Goal: Task Accomplishment & Management: Use online tool/utility

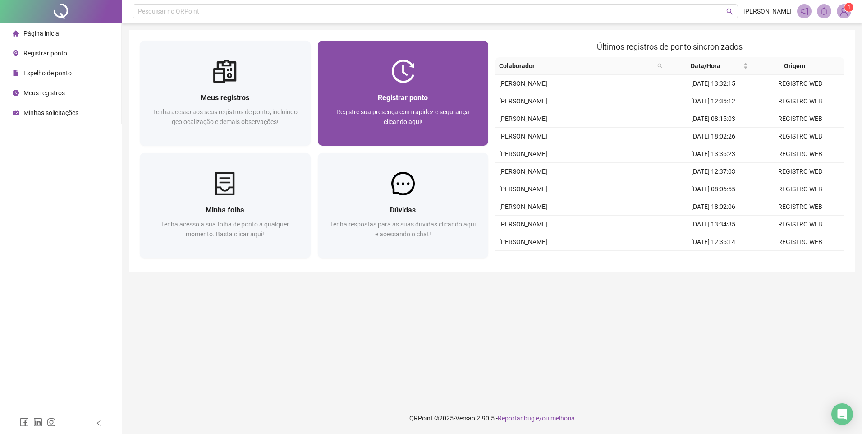
click at [407, 82] on img at bounding box center [402, 70] width 23 height 23
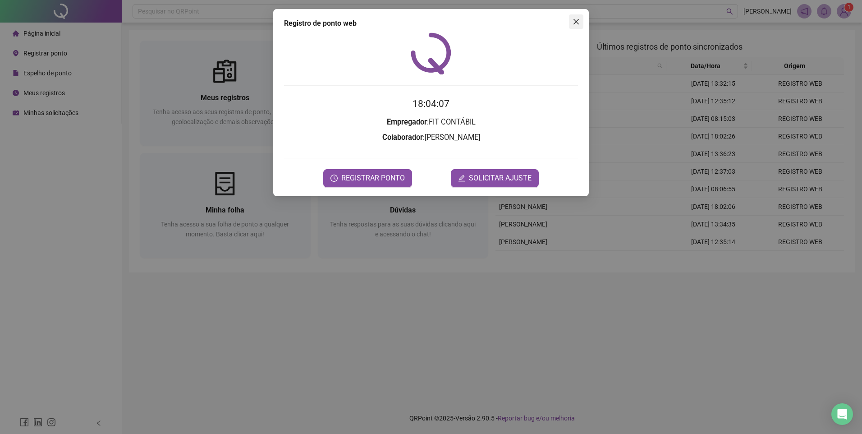
click at [578, 21] on icon "close" at bounding box center [575, 21] width 7 height 7
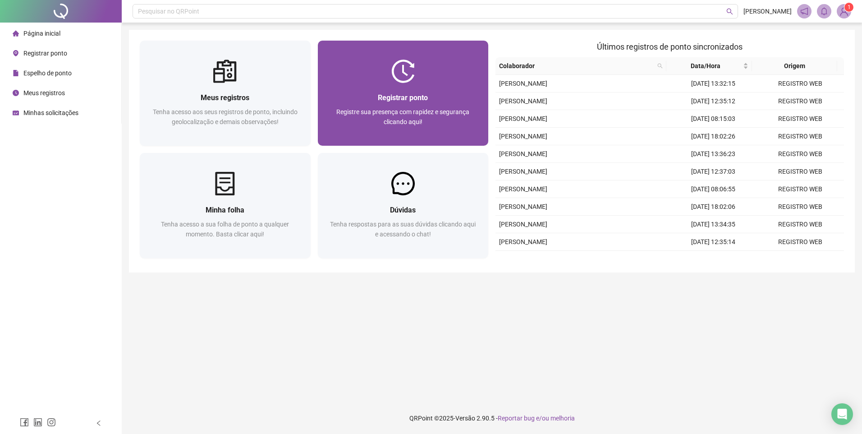
click at [389, 82] on div at bounding box center [403, 70] width 171 height 23
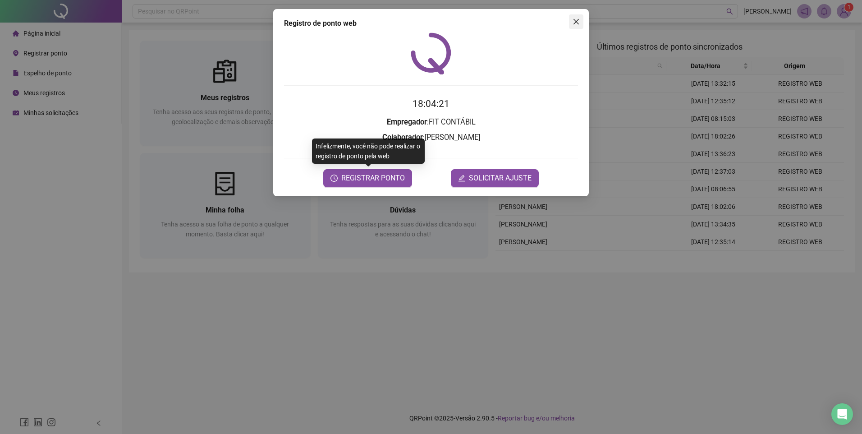
click at [578, 23] on icon "close" at bounding box center [575, 21] width 7 height 7
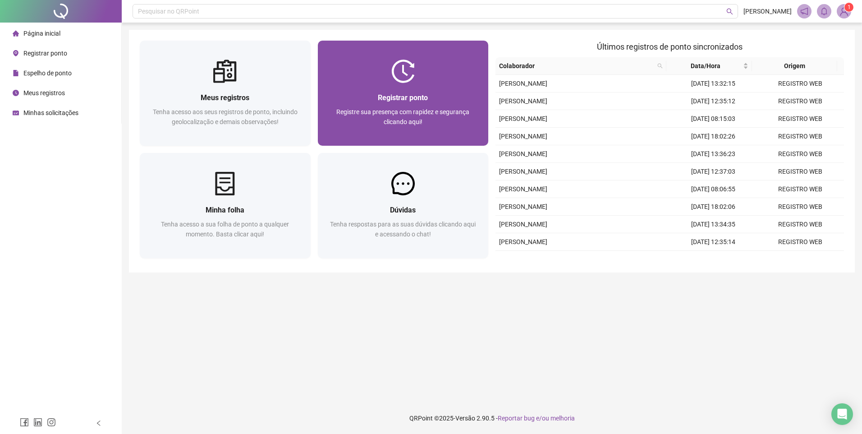
click at [430, 101] on div "Registrar ponto" at bounding box center [403, 97] width 149 height 11
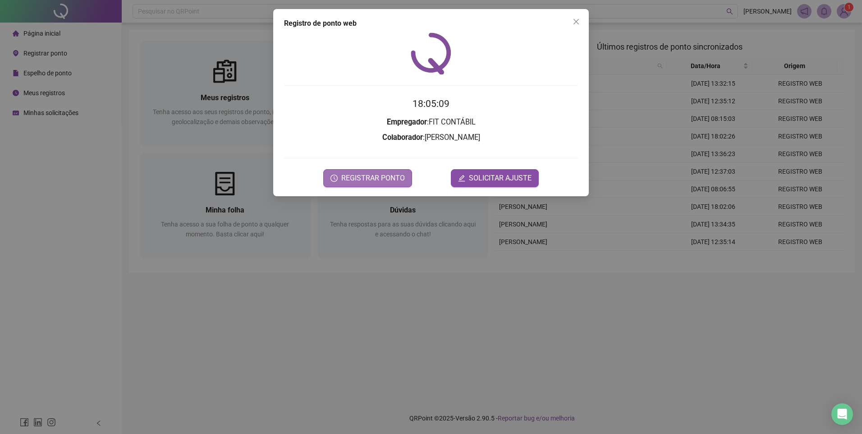
click at [380, 183] on span "REGISTRAR PONTO" at bounding box center [373, 178] width 64 height 11
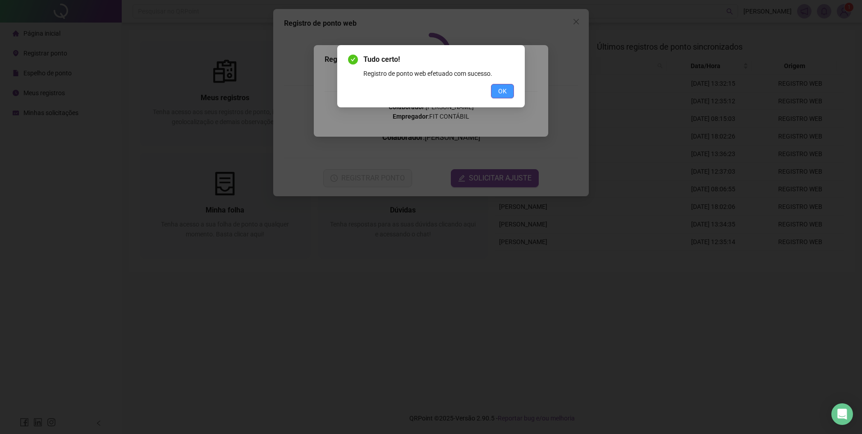
click at [507, 91] on button "OK" at bounding box center [502, 91] width 23 height 14
